Goal: Information Seeking & Learning: Learn about a topic

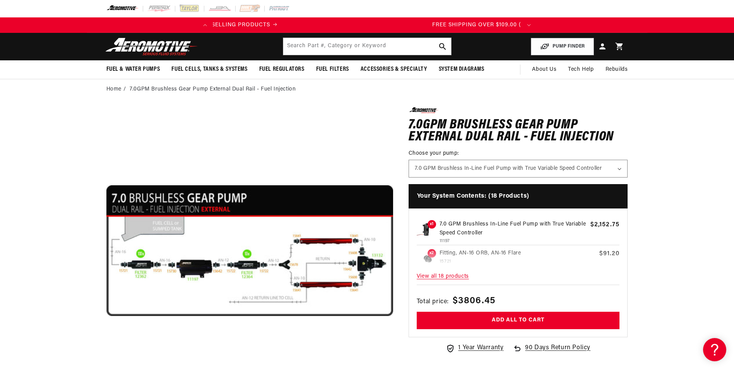
scroll to position [0, 306]
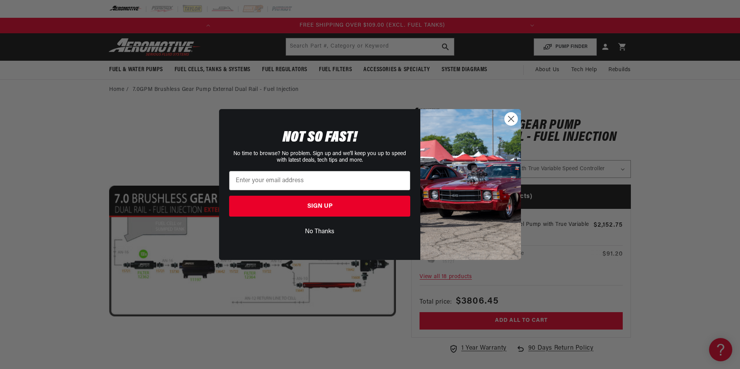
click at [511, 118] on circle "Close dialog" at bounding box center [511, 119] width 13 height 13
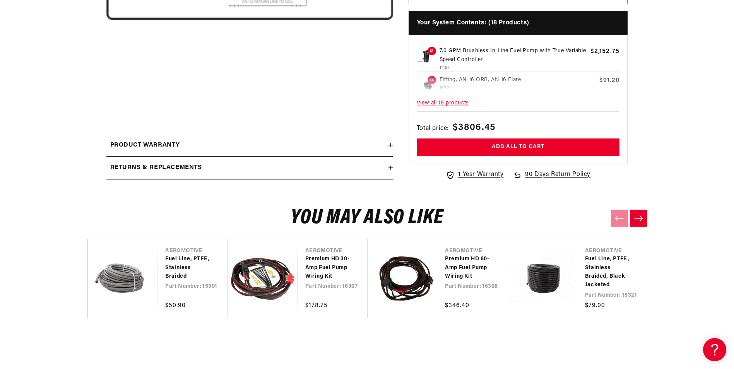
scroll to position [0, 0]
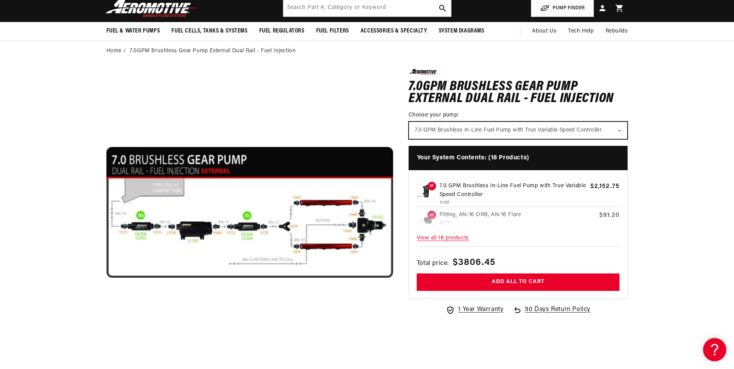
click at [616, 130] on select "7.0 GPM Brushless In-Line Fuel Pump with True Variable Speed Controller" at bounding box center [518, 130] width 219 height 17
click at [530, 126] on select "7.0 GPM Brushless In-Line Fuel Pump with True Variable Speed Controller" at bounding box center [518, 130] width 219 height 17
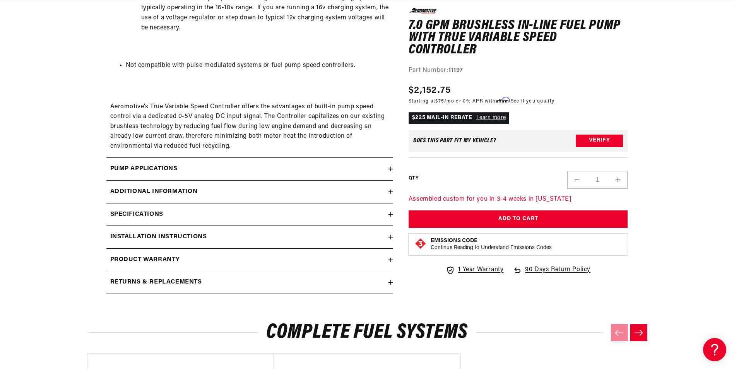
scroll to position [1084, 0]
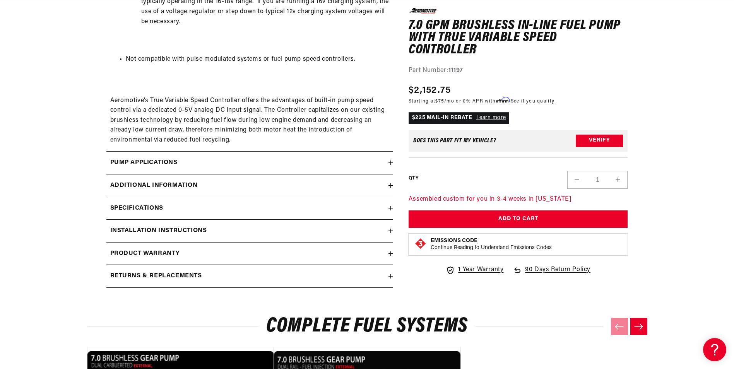
click at [183, 230] on h2 "Installation Instructions" at bounding box center [158, 231] width 97 height 10
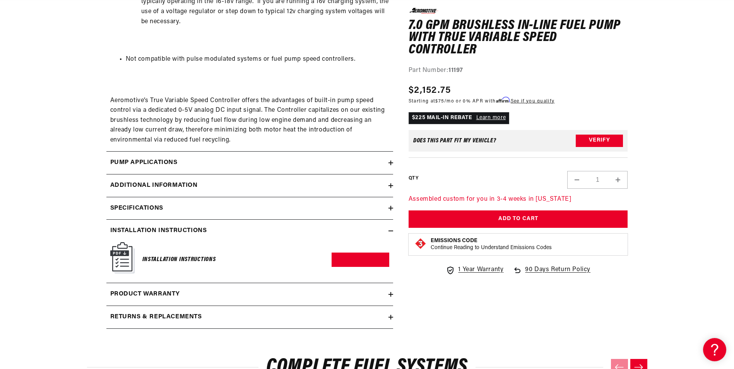
scroll to position [0, 306]
click at [351, 254] on link "Download PDF" at bounding box center [361, 260] width 58 height 14
click at [126, 207] on h2 "Specifications" at bounding box center [136, 209] width 53 height 10
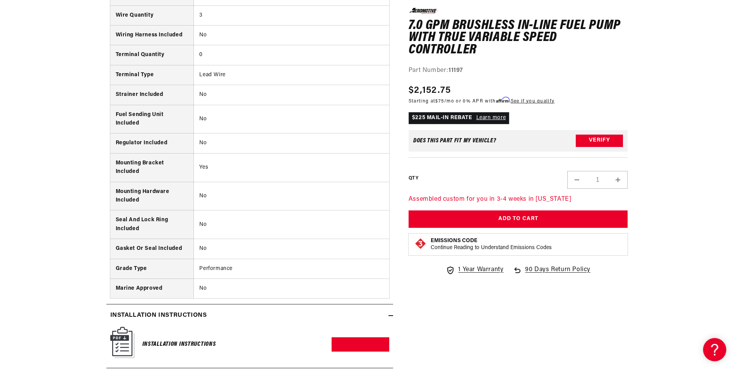
scroll to position [0, 306]
click at [389, 316] on icon at bounding box center [391, 316] width 5 height 5
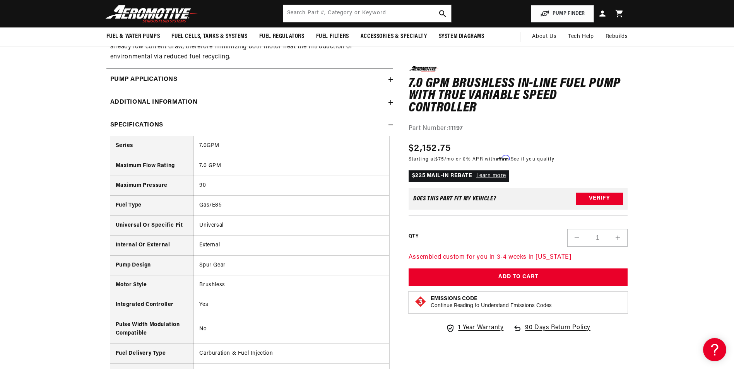
scroll to position [1122, 0]
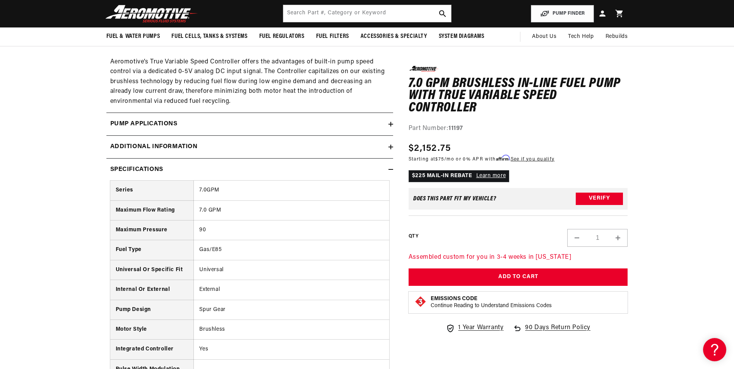
click at [392, 165] on summary "Specifications" at bounding box center [249, 170] width 287 height 22
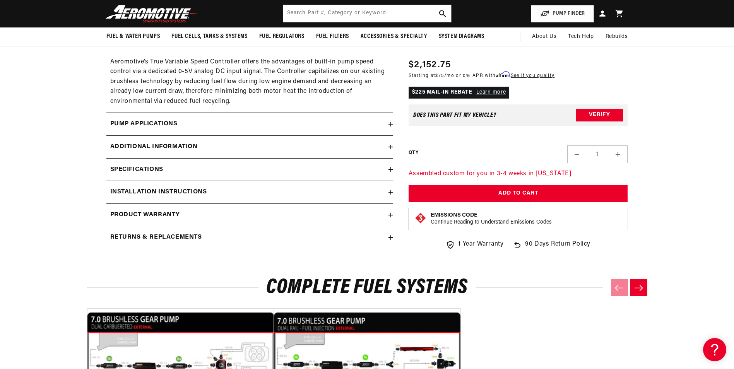
scroll to position [0, 306]
click at [389, 142] on summary "Additional information" at bounding box center [249, 147] width 287 height 22
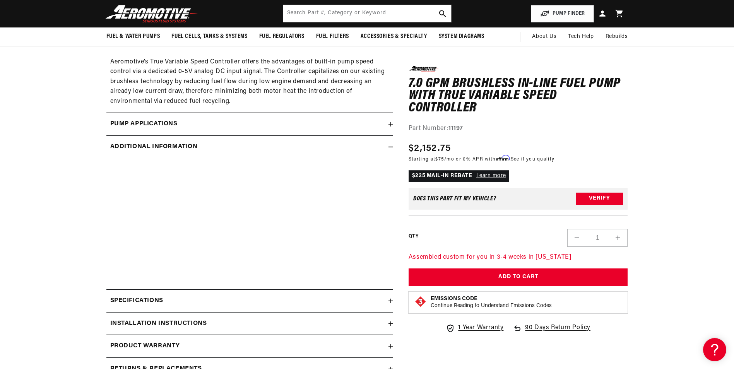
click at [390, 146] on icon at bounding box center [391, 147] width 5 height 5
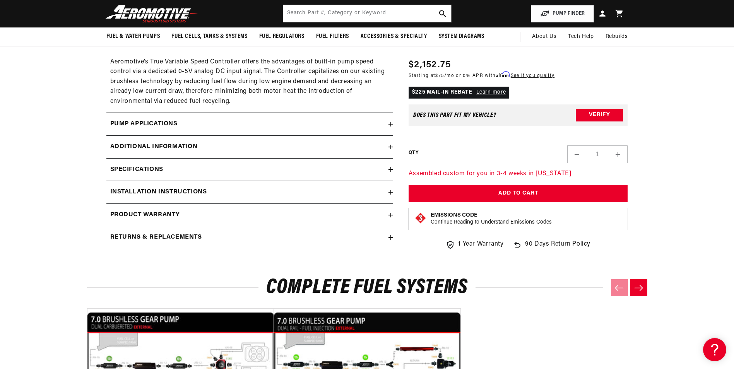
scroll to position [0, 0]
click at [389, 123] on icon at bounding box center [391, 124] width 5 height 5
